Goal: Transaction & Acquisition: Obtain resource

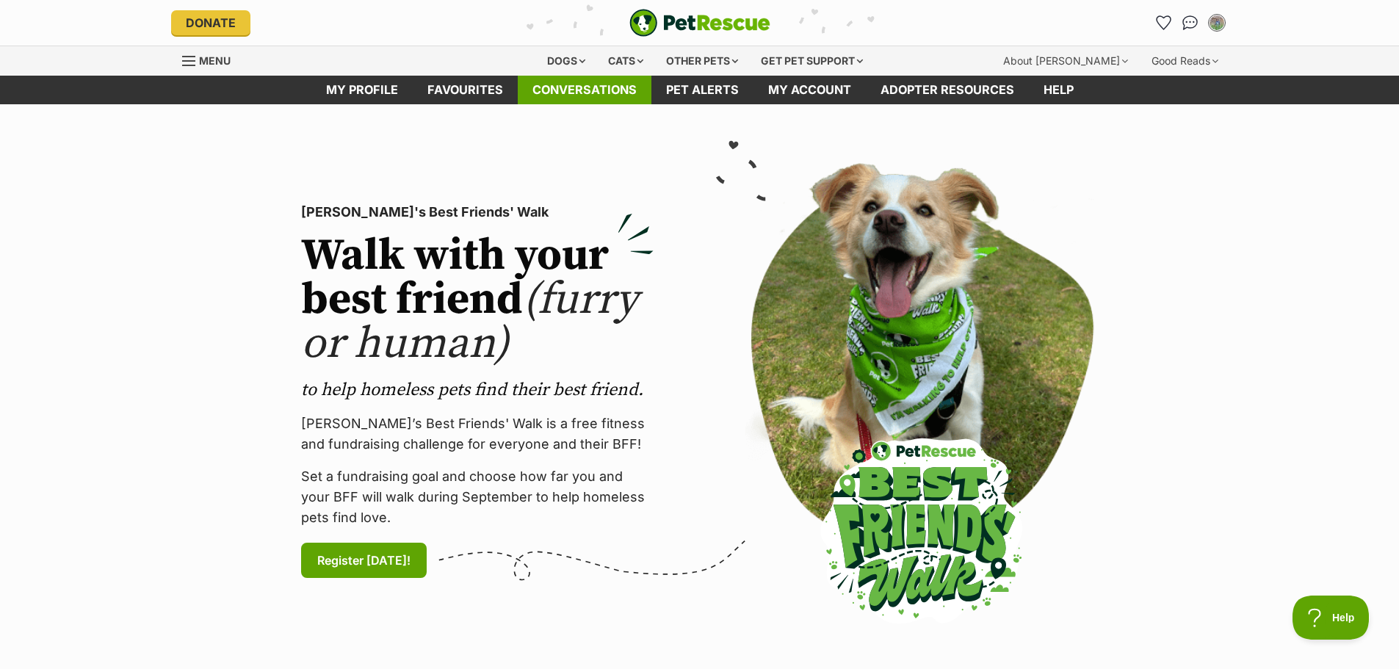
click at [573, 79] on link "Conversations" at bounding box center [585, 90] width 134 height 29
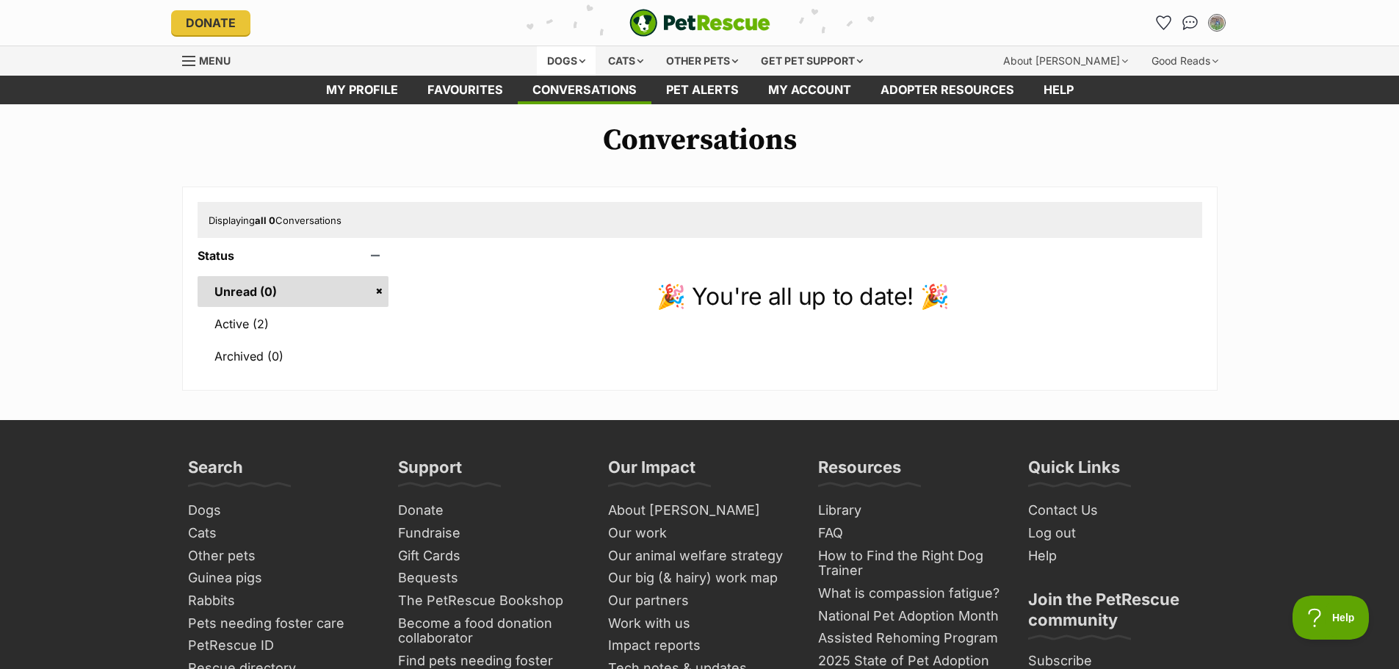
click at [585, 64] on div "Dogs" at bounding box center [566, 60] width 59 height 29
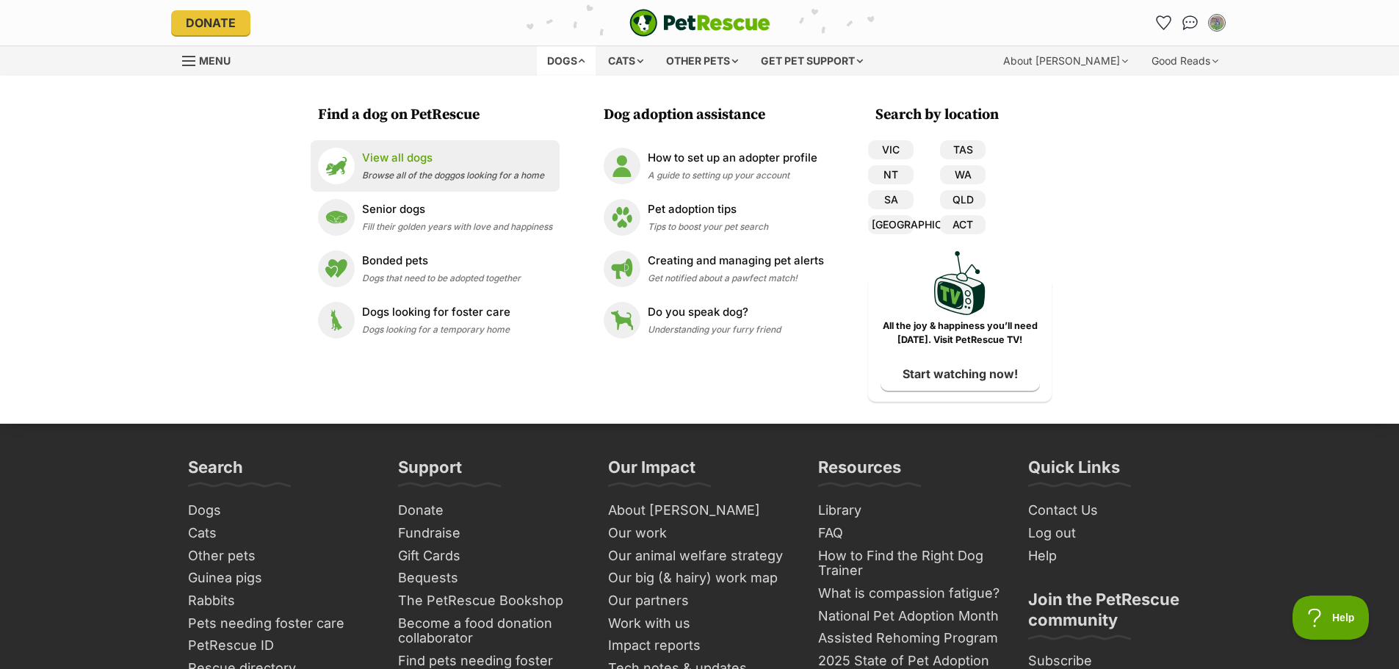
click at [395, 154] on p "View all dogs" at bounding box center [453, 158] width 182 height 17
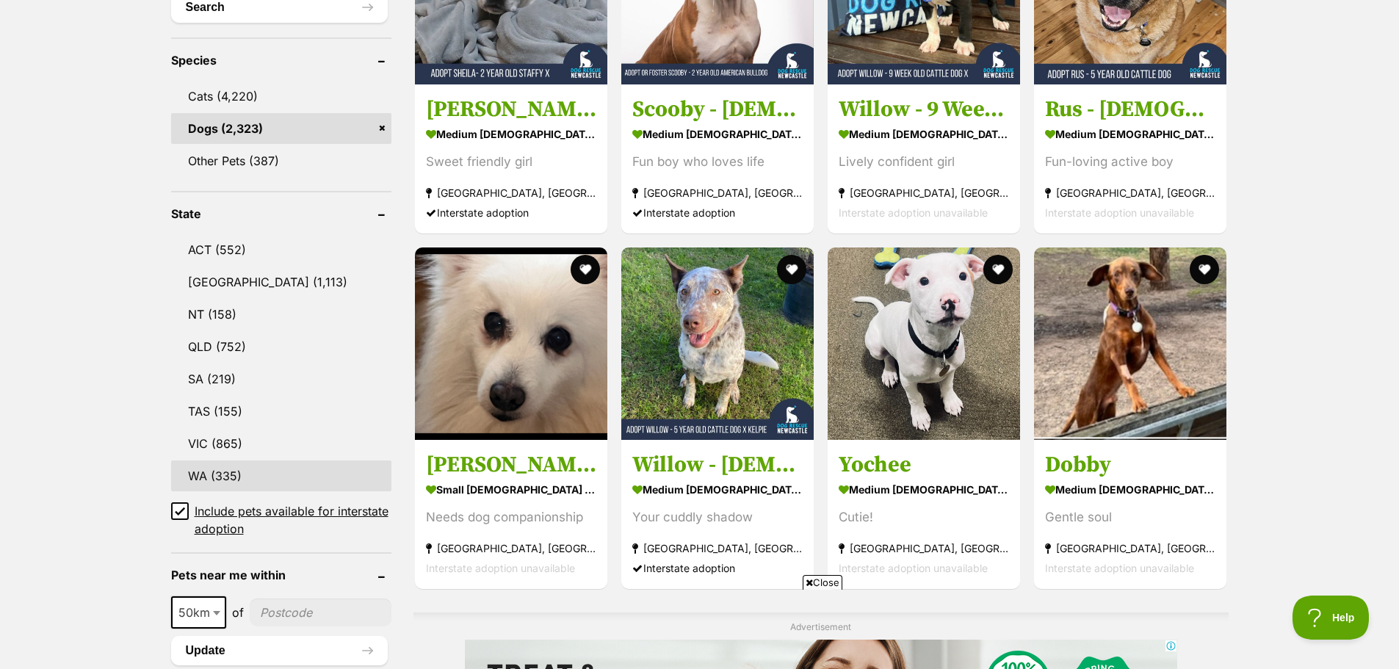
click at [236, 467] on link "WA (335)" at bounding box center [281, 476] width 220 height 31
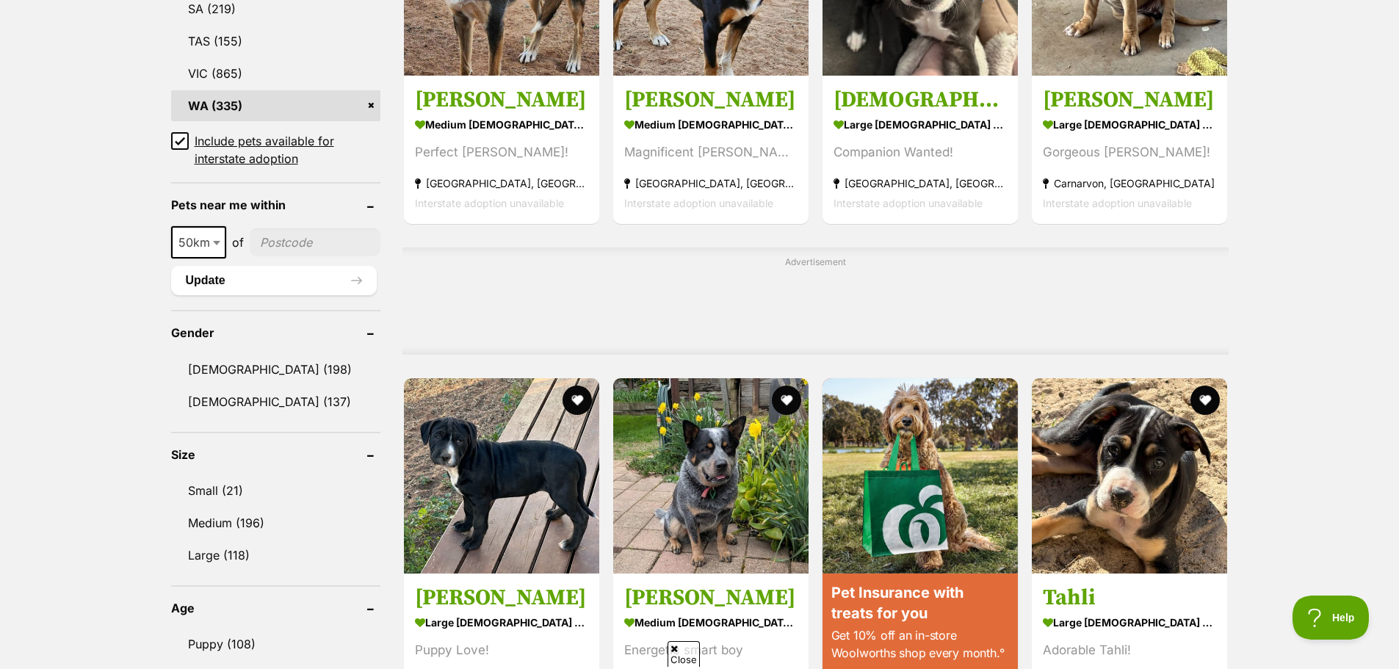
scroll to position [955, 0]
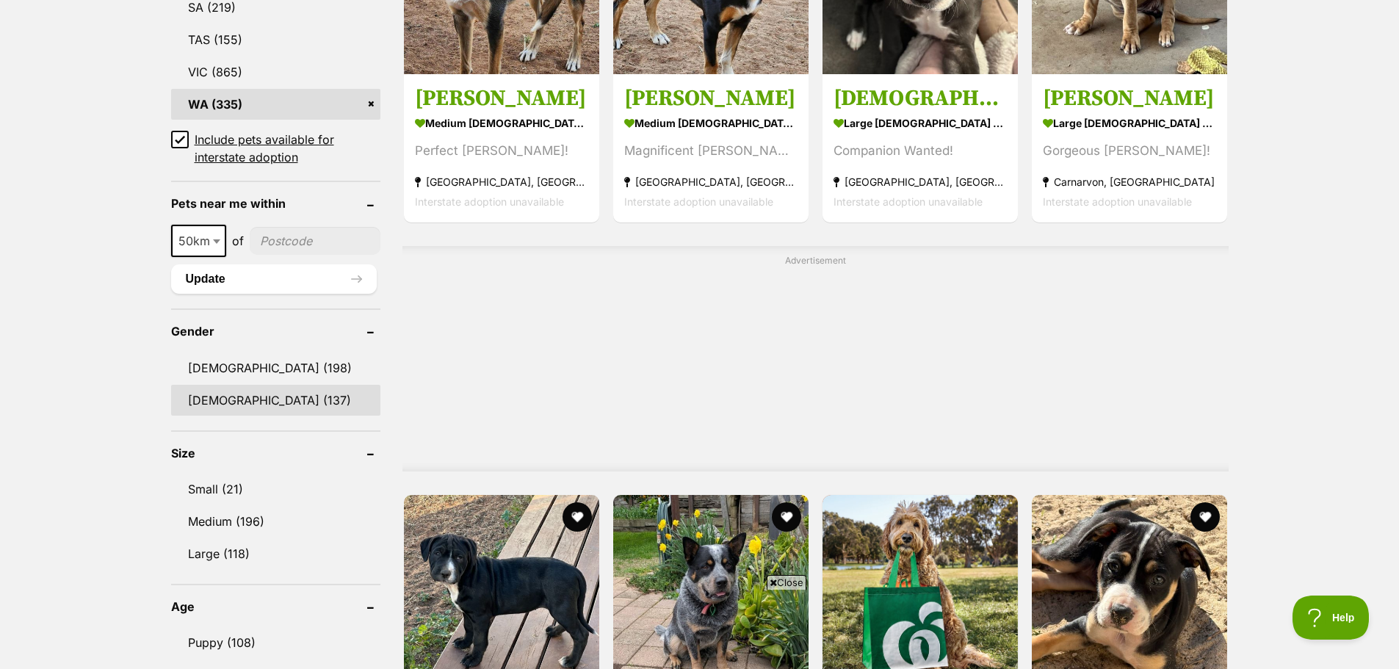
click at [229, 392] on link "Female (137)" at bounding box center [275, 400] width 209 height 31
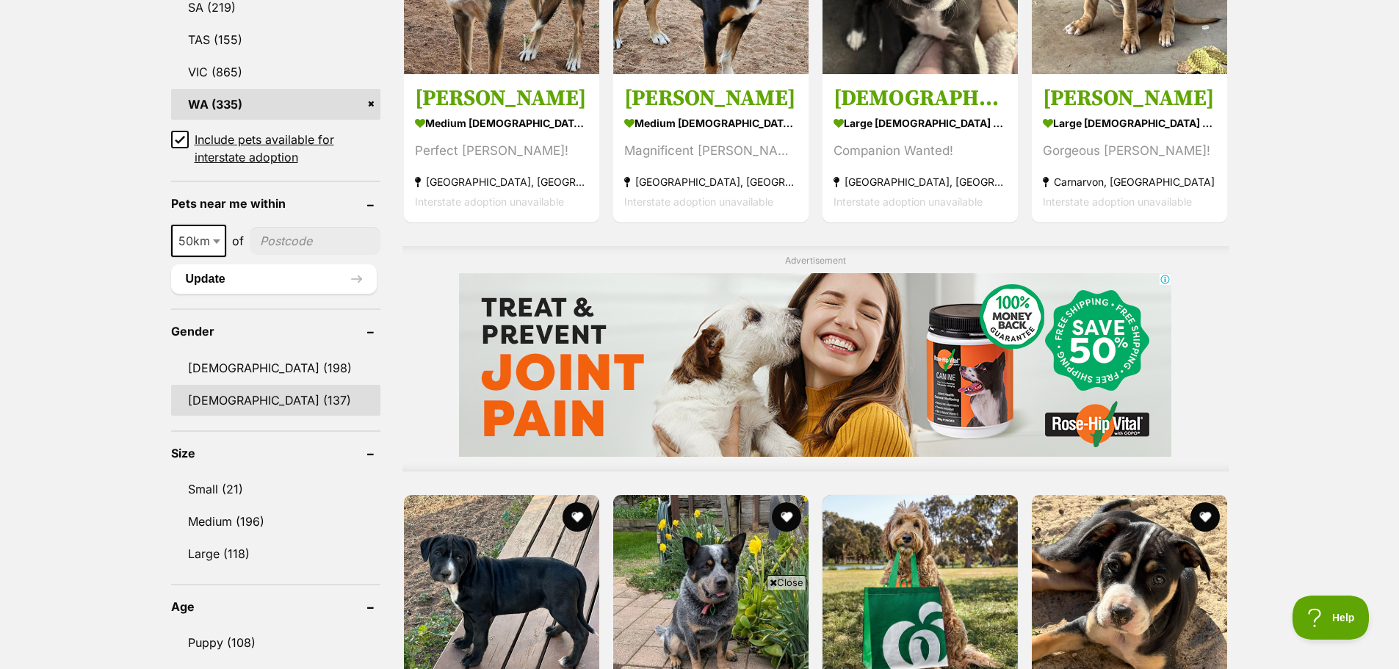
scroll to position [0, 0]
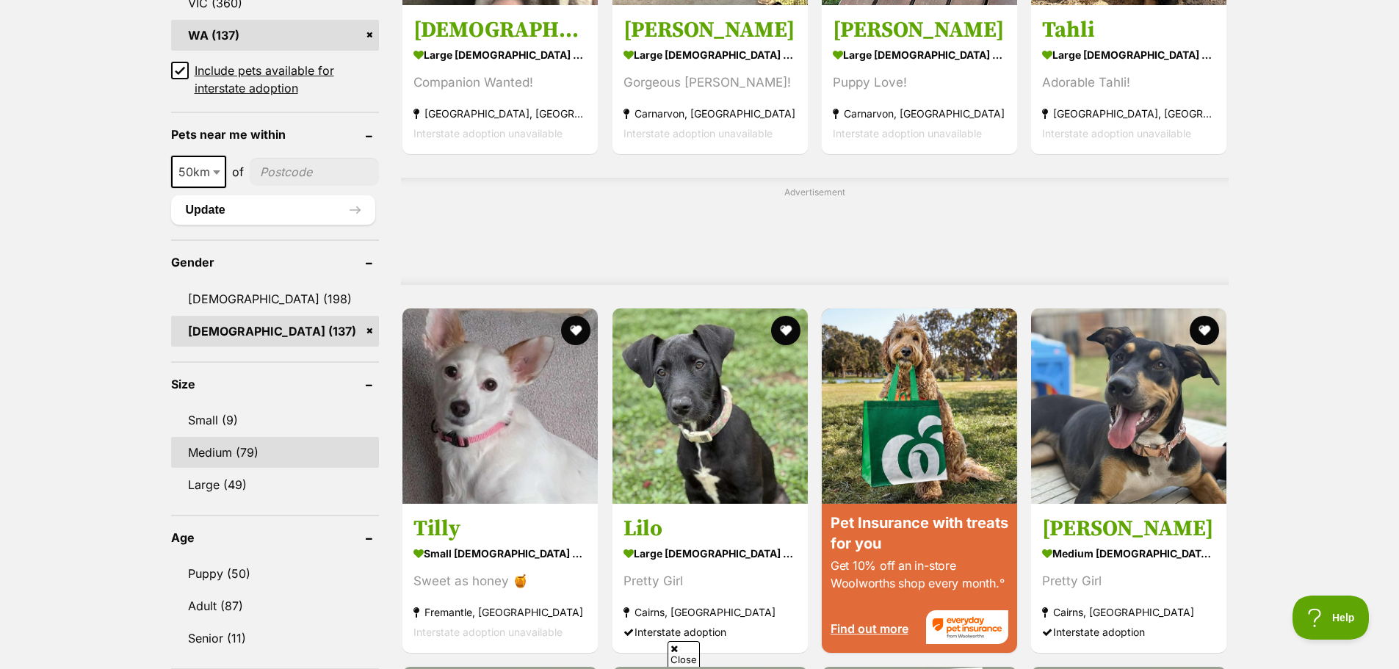
click at [228, 445] on link "Medium (79)" at bounding box center [275, 452] width 209 height 31
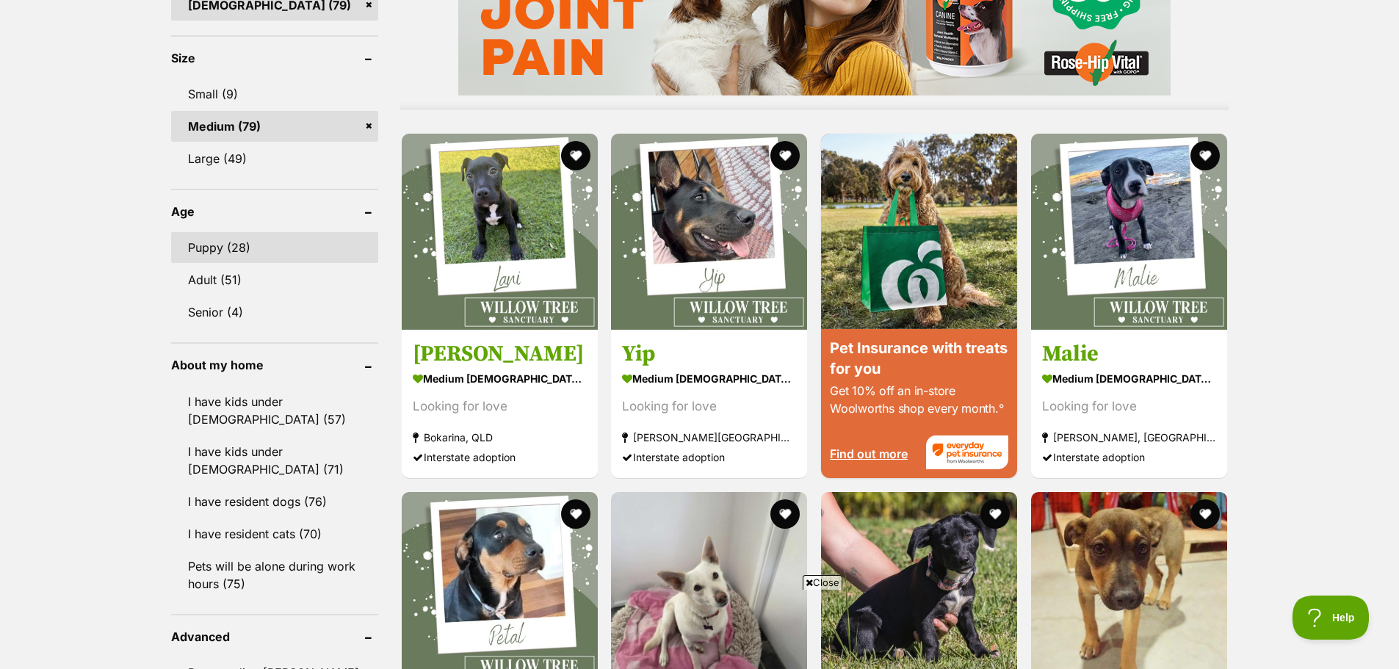
click at [253, 249] on link "Puppy (28)" at bounding box center [274, 247] width 207 height 31
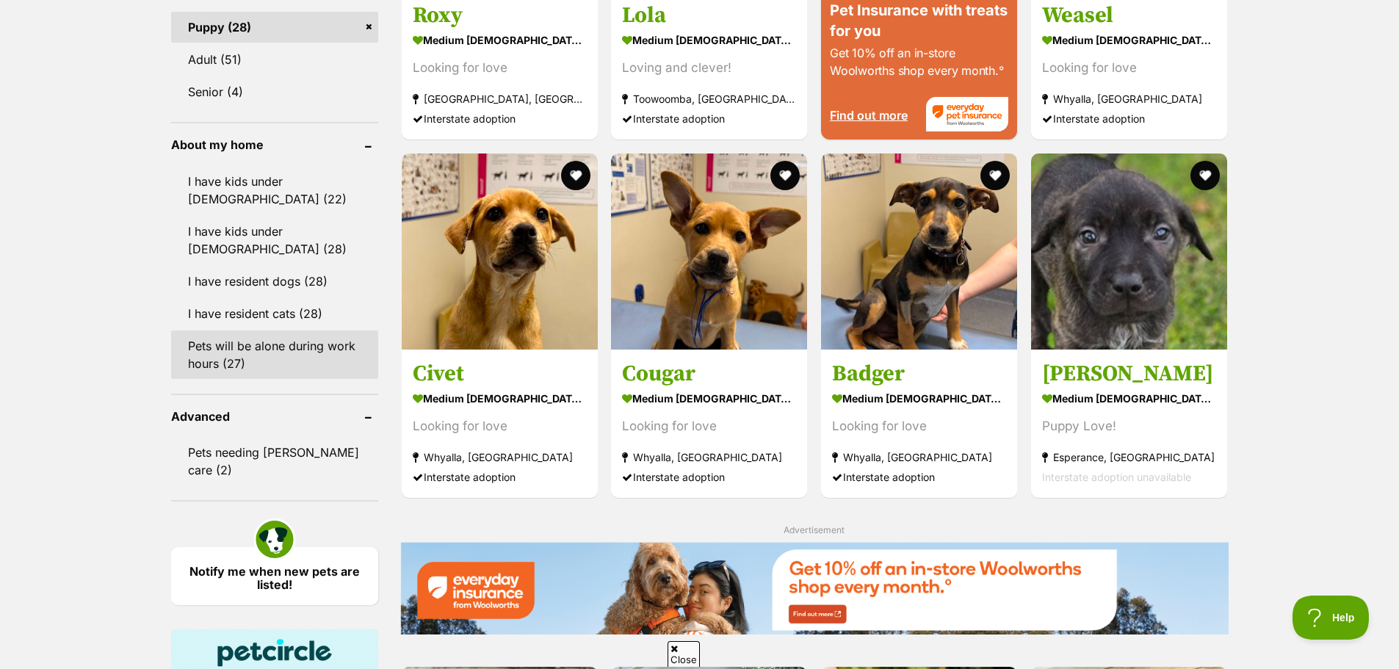
click at [280, 362] on link "Pets will be alone during work hours (27)" at bounding box center [274, 355] width 207 height 48
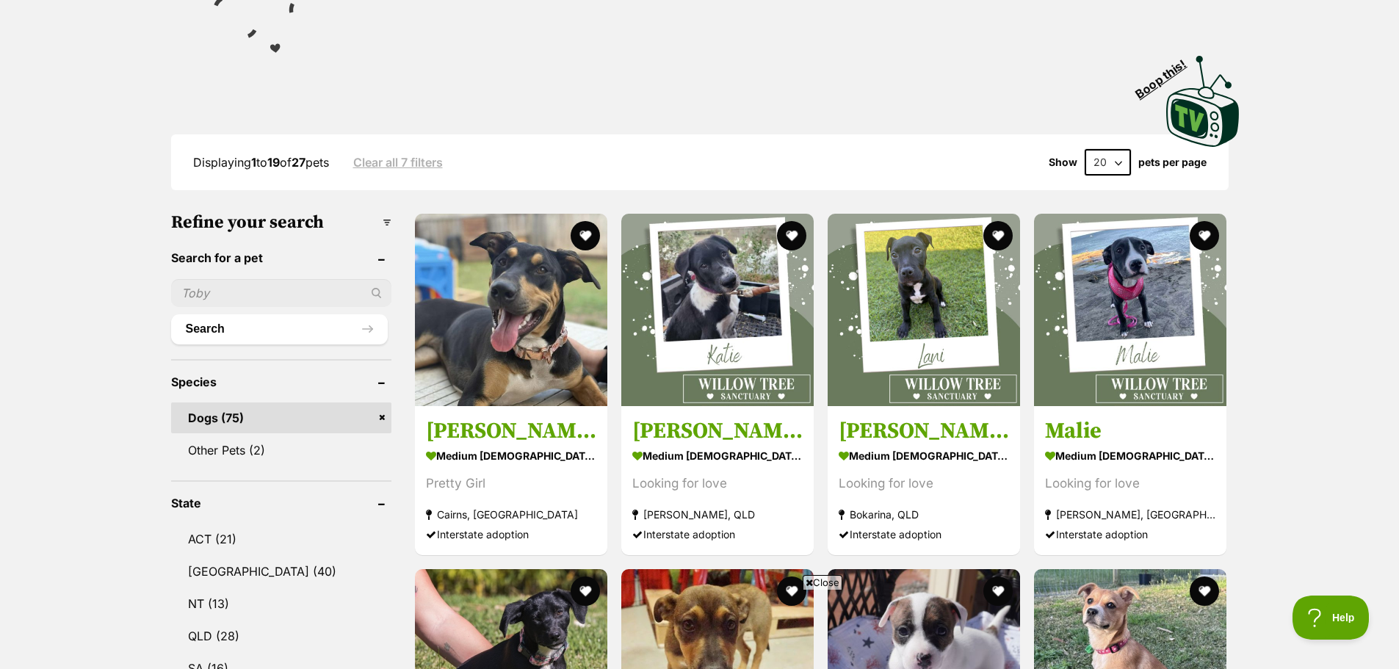
scroll to position [588, 0]
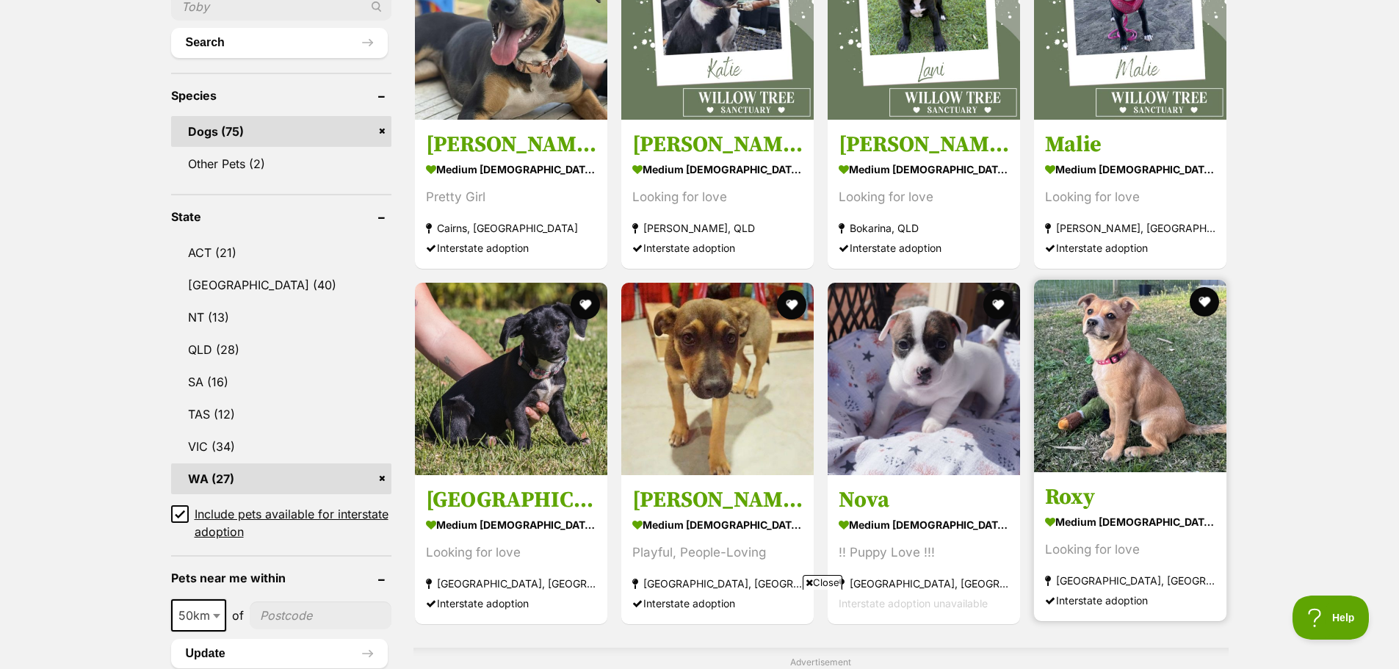
click at [1122, 483] on h3 "Roxy" at bounding box center [1130, 497] width 170 height 28
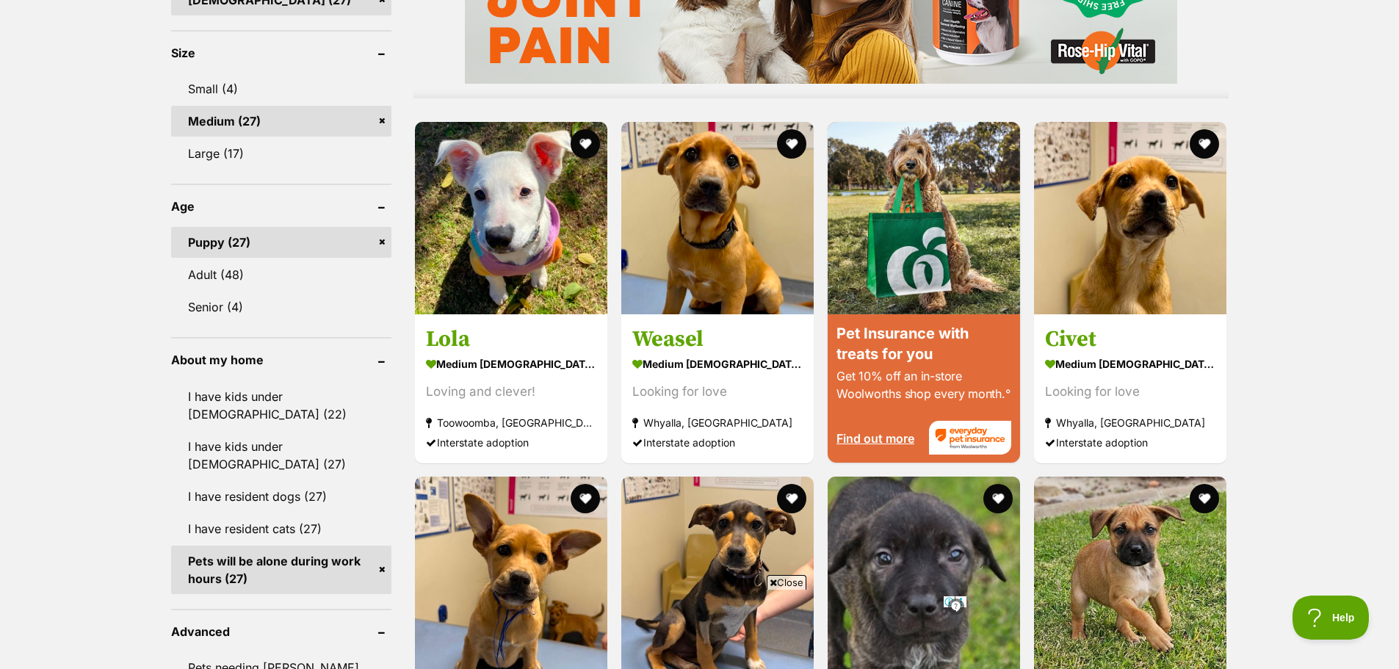
scroll to position [1388, 0]
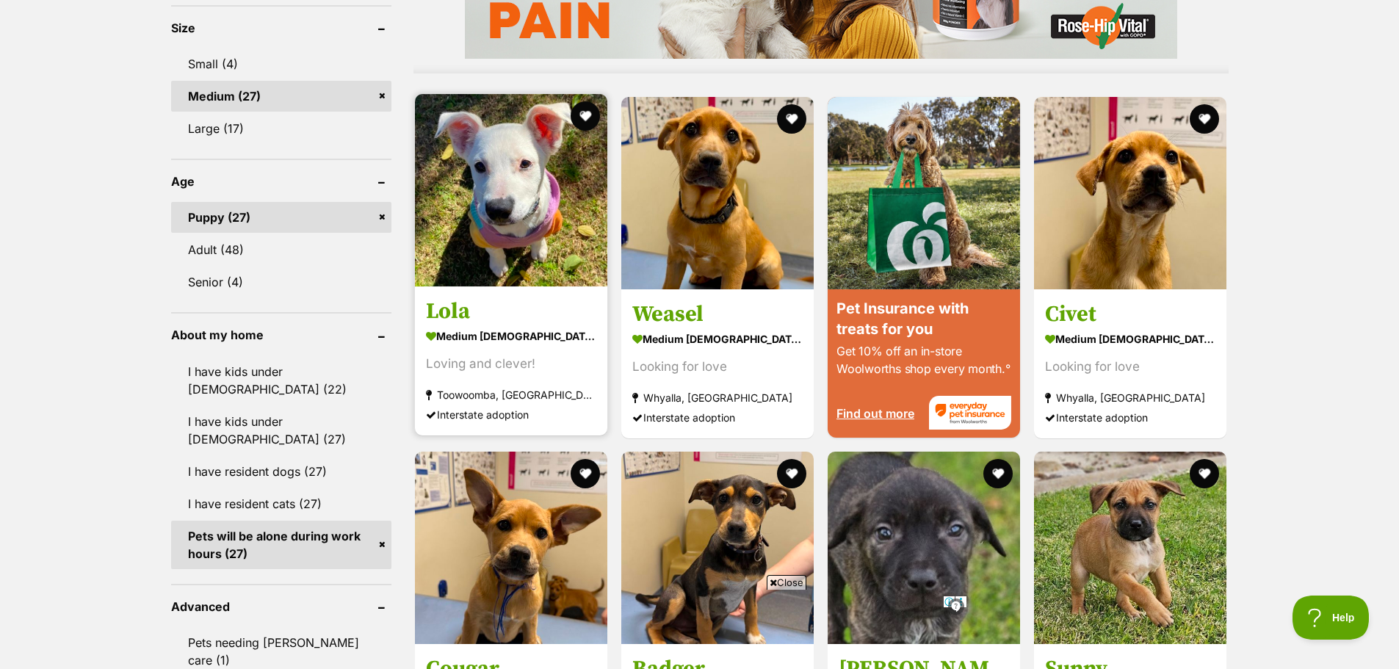
click at [505, 297] on h3 "Lola" at bounding box center [511, 311] width 170 height 28
